Goal: Task Accomplishment & Management: Complete application form

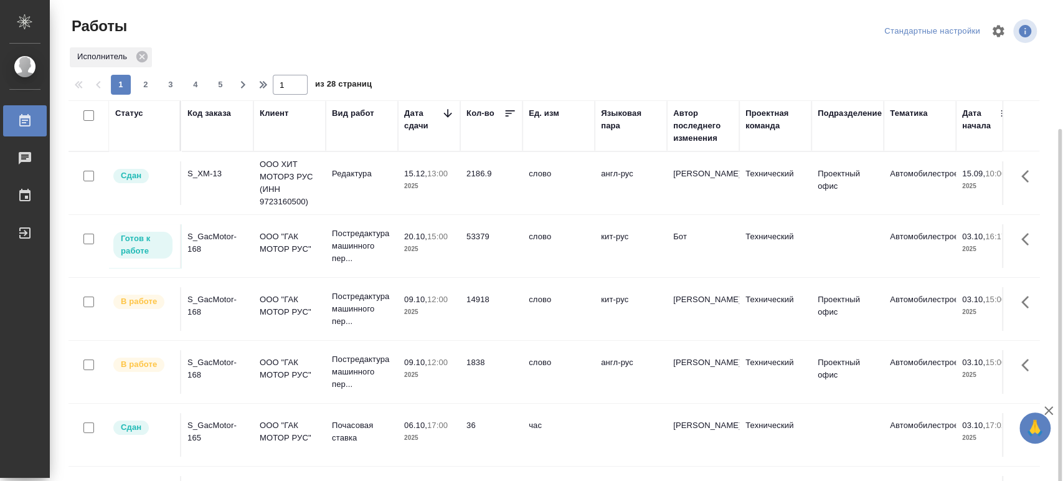
click at [199, 419] on div "S_GacMotor-165" at bounding box center [217, 431] width 60 height 25
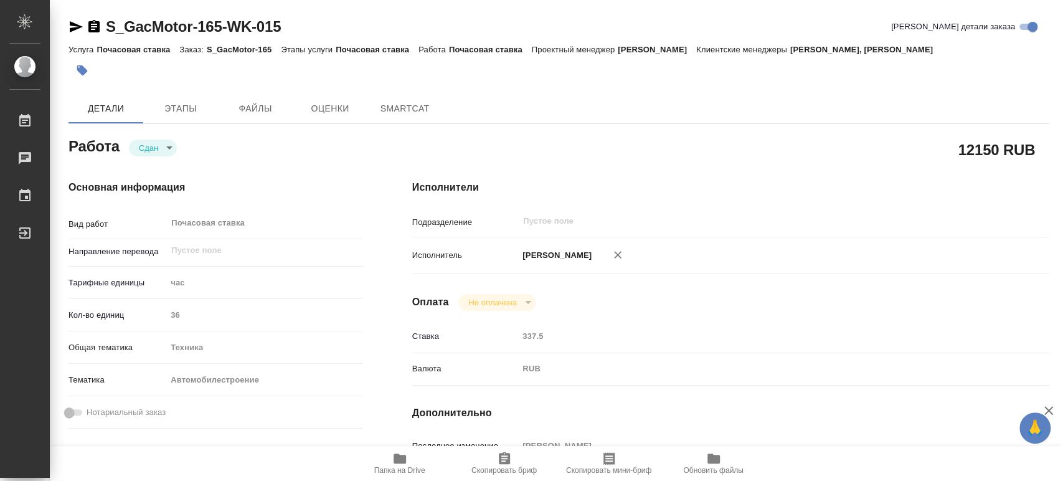
type textarea "x"
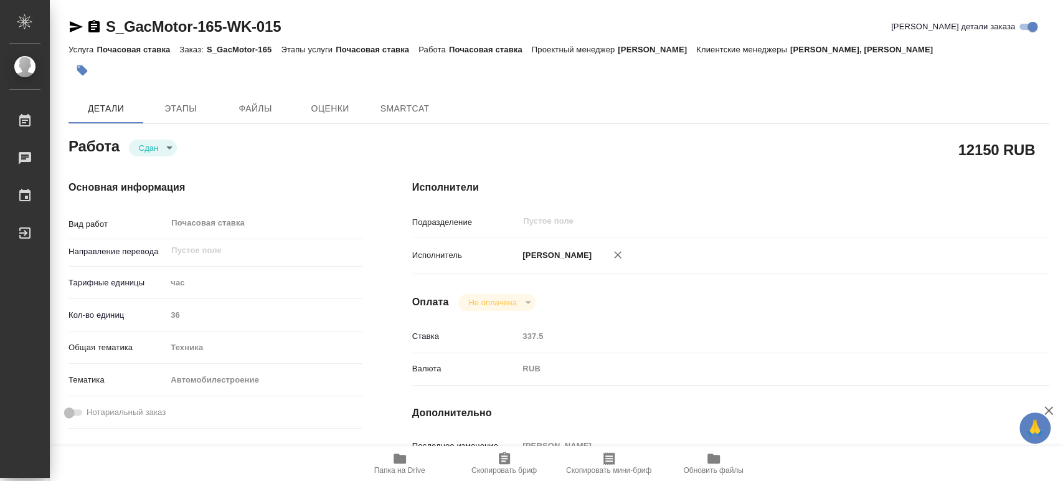
type textarea "x"
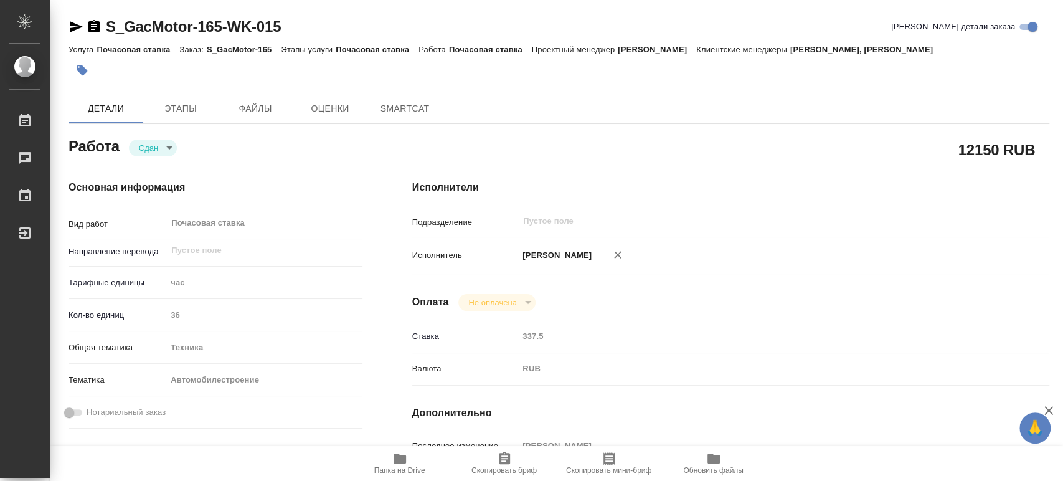
type textarea "x"
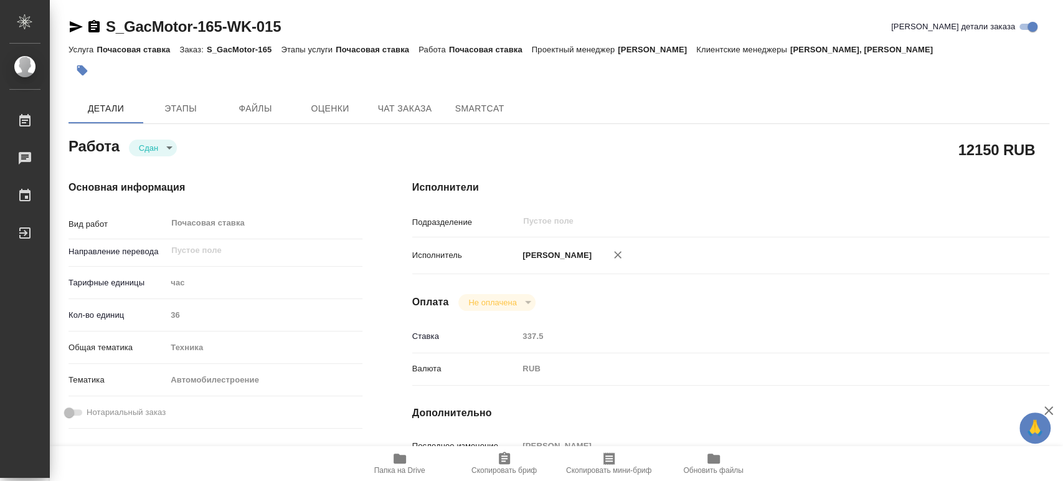
click at [405, 464] on icon "button" at bounding box center [399, 458] width 15 height 15
type textarea "x"
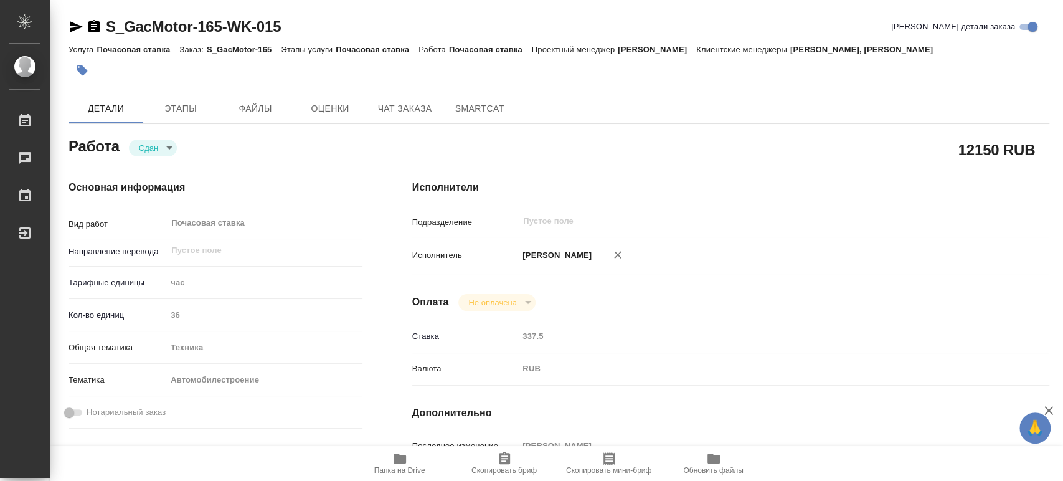
type textarea "x"
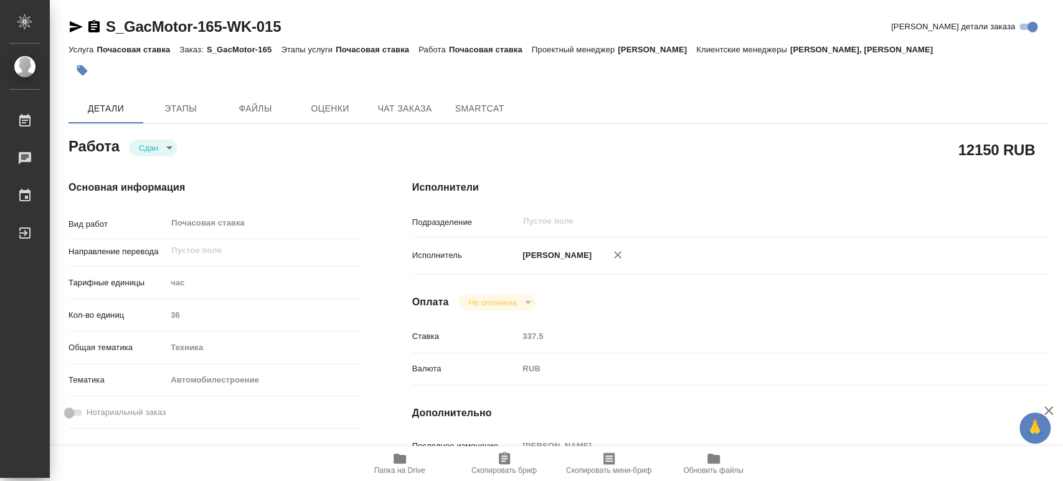
type textarea "x"
